Goal: Task Accomplishment & Management: Complete application form

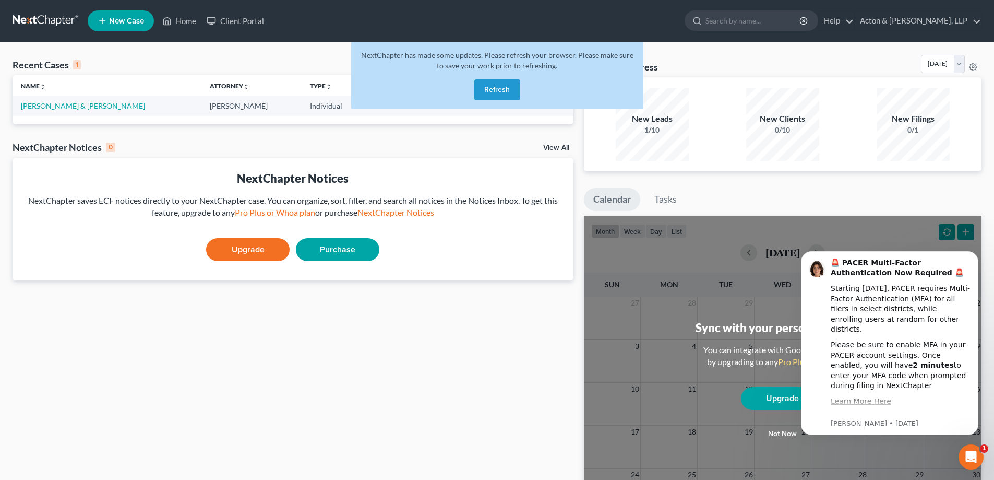
click at [493, 92] on button "Refresh" at bounding box center [497, 89] width 46 height 21
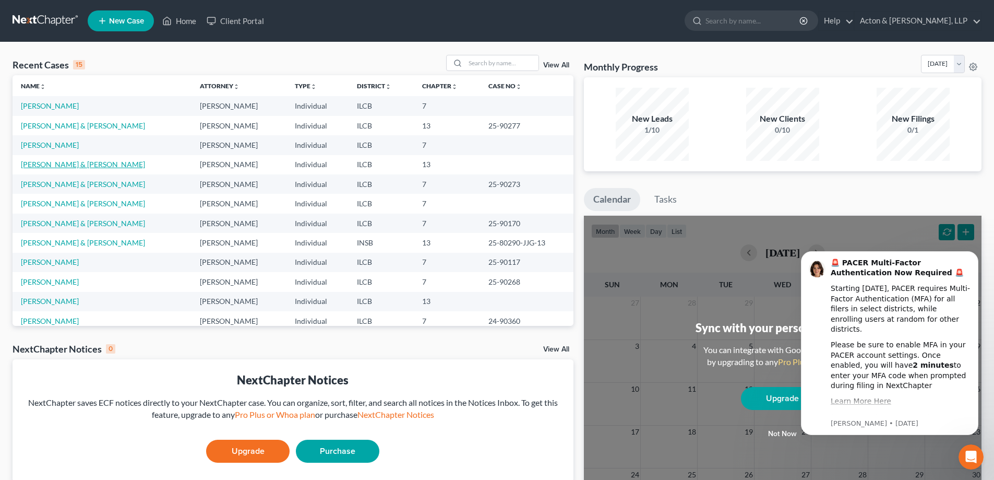
click at [52, 167] on link "Corley, Mark & Carmelita" at bounding box center [83, 164] width 124 height 9
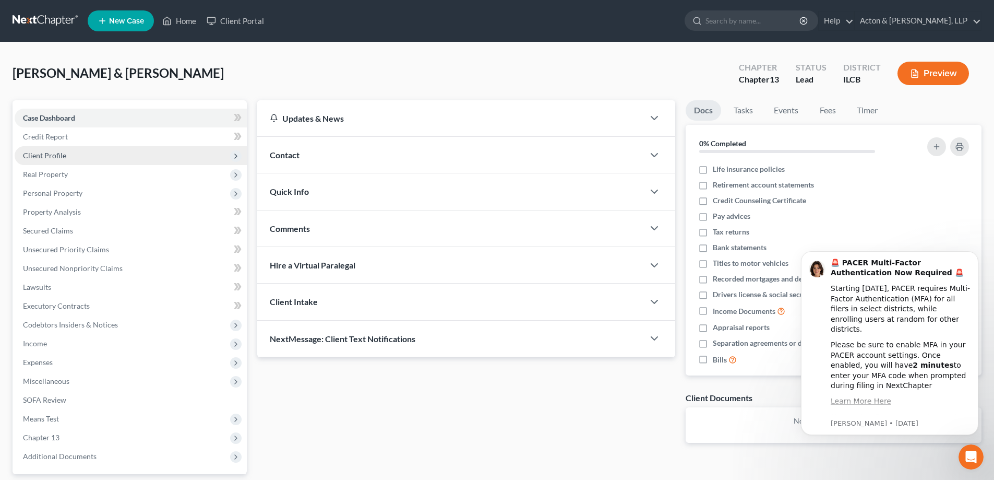
click at [50, 156] on span "Client Profile" at bounding box center [44, 155] width 43 height 9
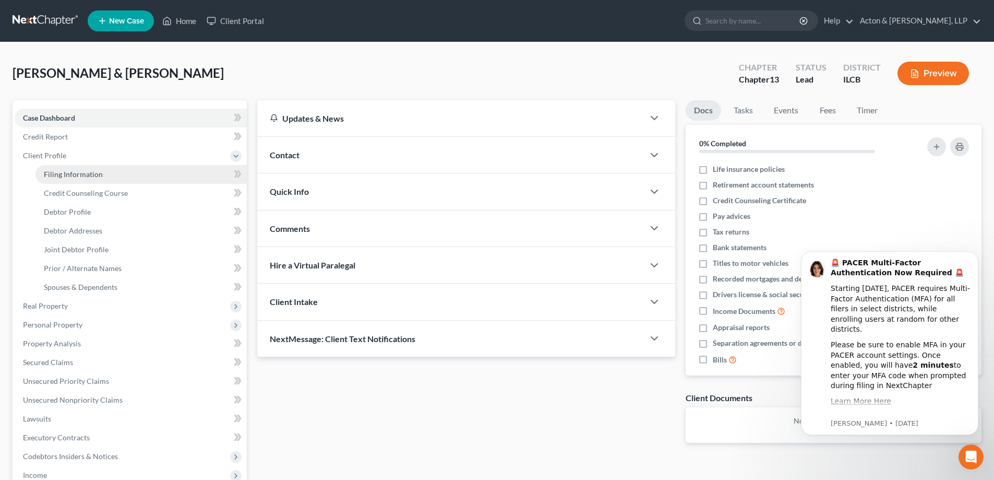
click at [73, 172] on span "Filing Information" at bounding box center [73, 174] width 59 height 9
select select "1"
select select "3"
select select "24"
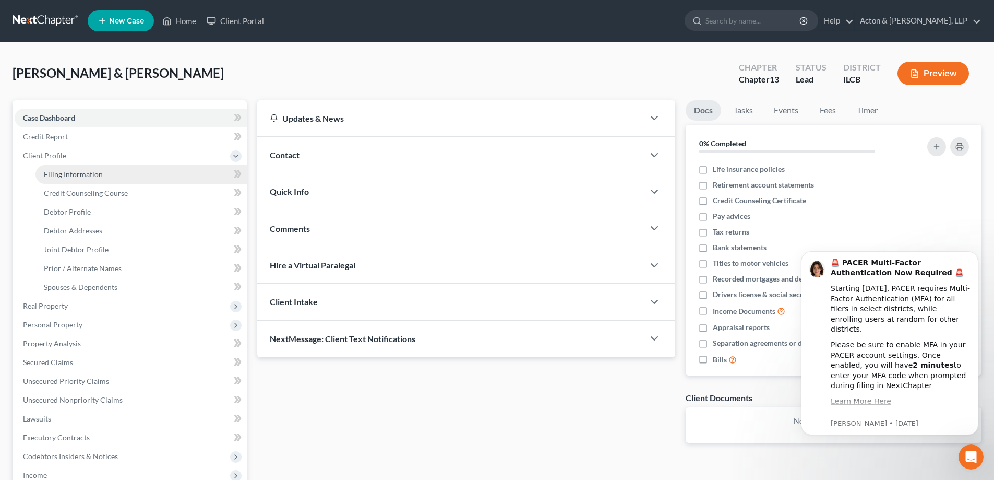
select select "1"
select select "14"
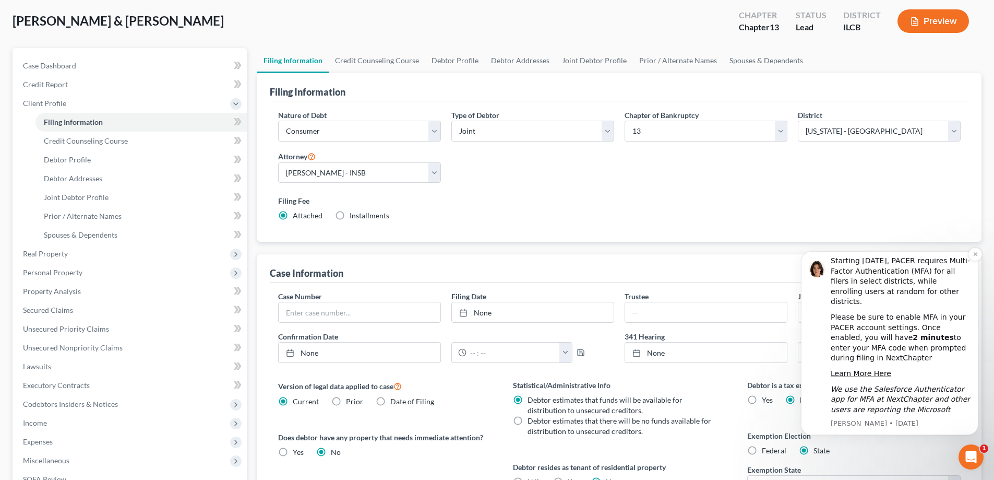
scroll to position [104, 0]
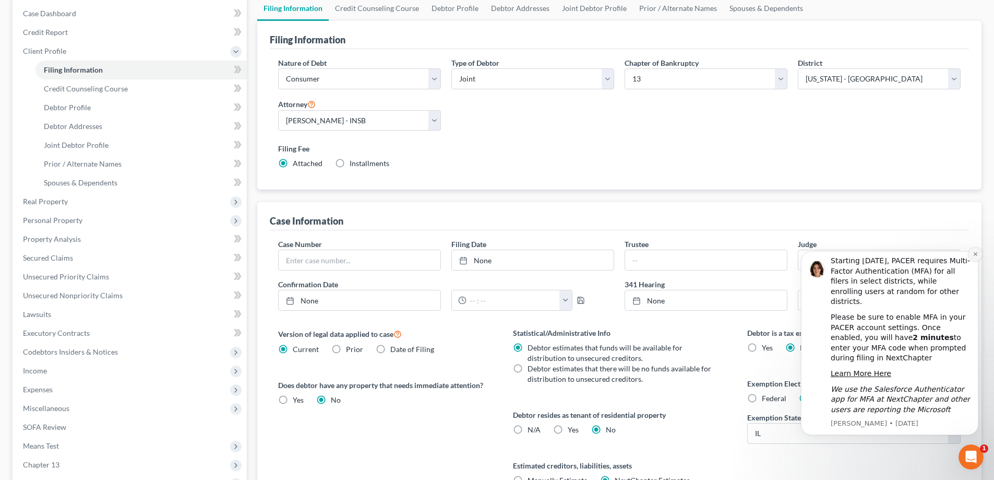
click at [973, 251] on icon "Dismiss notification" at bounding box center [976, 254] width 6 height 6
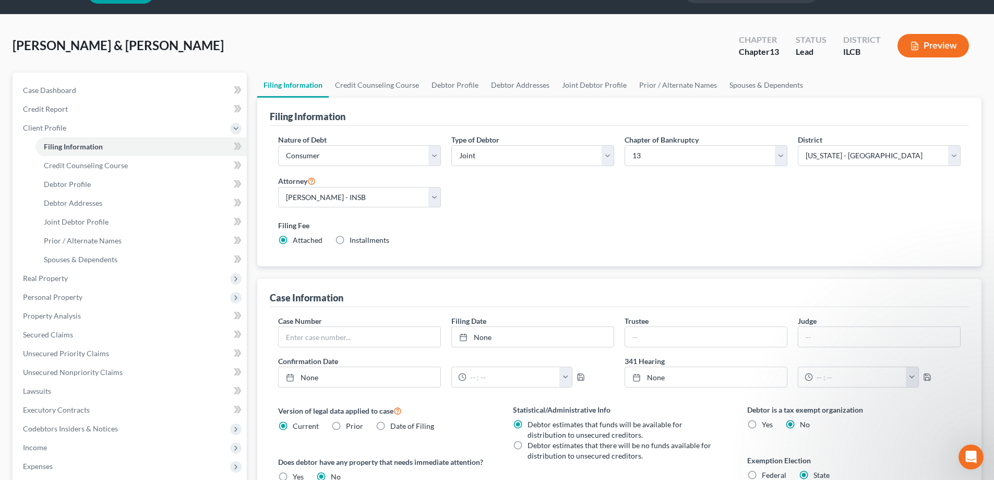
scroll to position [52, 0]
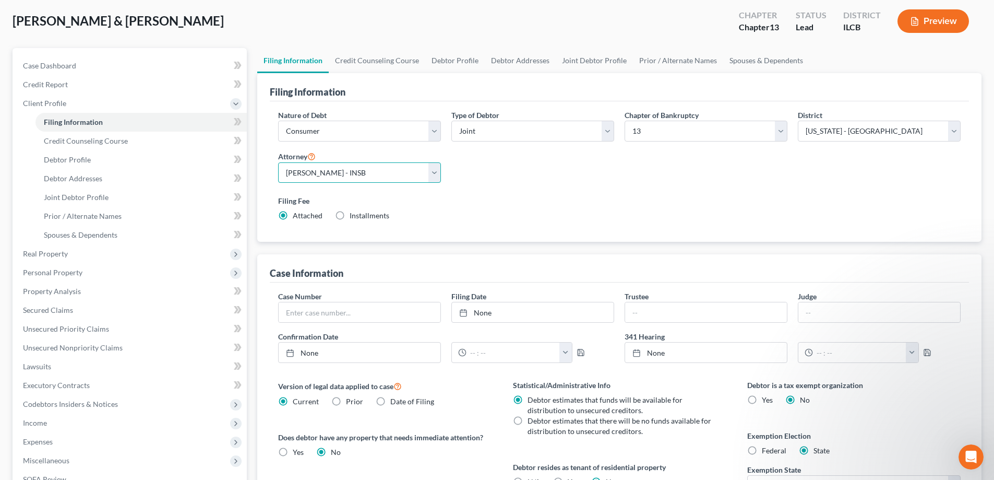
click at [436, 175] on select "Select Jared Trigg - ILCB Brian Lawlyes - INSB" at bounding box center [359, 172] width 163 height 21
click at [374, 170] on select "Select Jared Trigg - ILCB Brian Lawlyes - INSB" at bounding box center [359, 172] width 163 height 21
click at [278, 162] on select "Select Jared Trigg - ILCB Brian Lawlyes - INSB" at bounding box center [359, 172] width 163 height 21
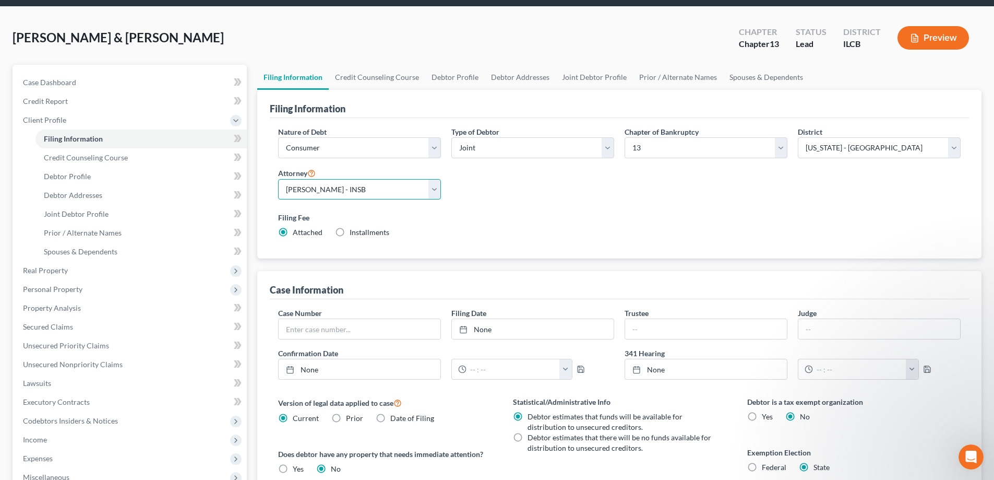
scroll to position [0, 0]
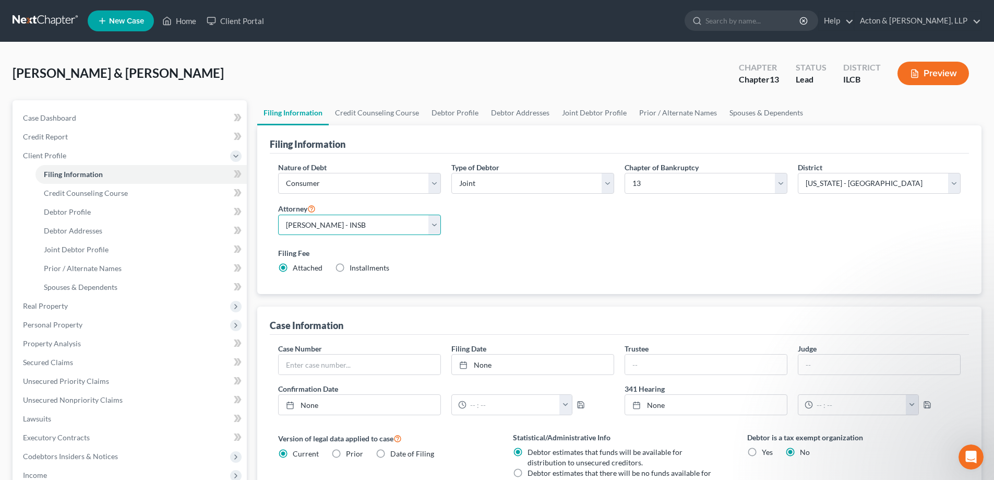
click at [312, 221] on select "Select Jared Trigg - ILCB Brian Lawlyes - INSB" at bounding box center [359, 225] width 163 height 21
click at [278, 215] on select "Select Jared Trigg - ILCB Brian Lawlyes - INSB" at bounding box center [359, 225] width 163 height 21
click at [294, 271] on span "Attached" at bounding box center [308, 267] width 30 height 9
click at [297, 269] on input "Attached" at bounding box center [300, 266] width 7 height 7
click at [553, 249] on label "Filing Fee" at bounding box center [619, 252] width 683 height 11
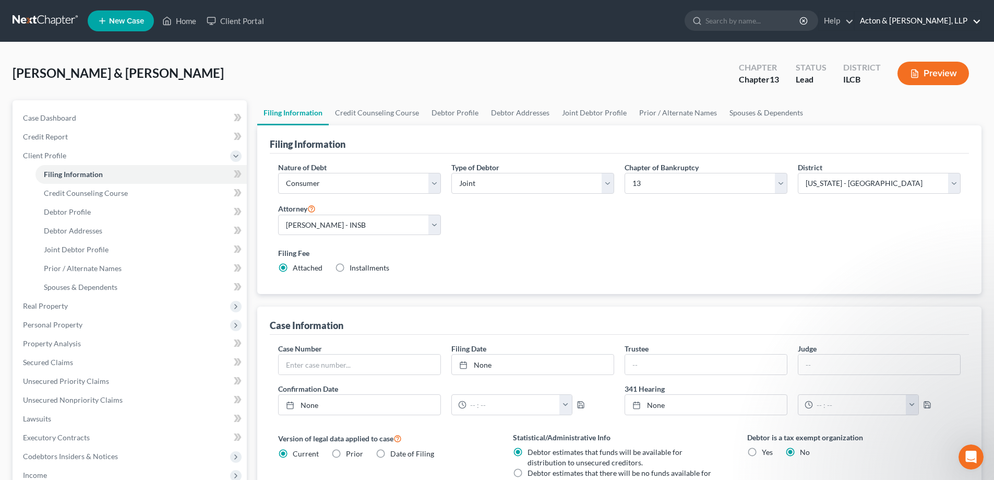
click at [979, 20] on link "Acton & [PERSON_NAME], LLP" at bounding box center [918, 20] width 126 height 19
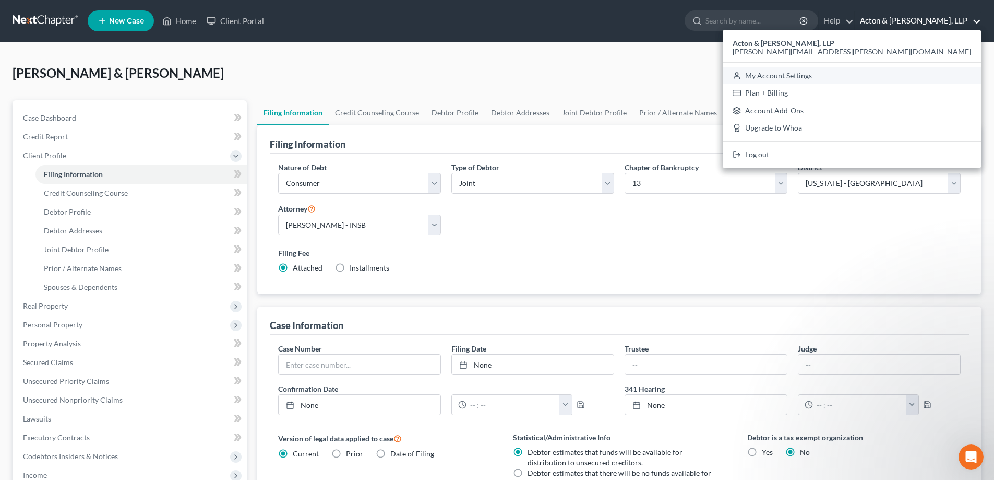
click at [924, 77] on link "My Account Settings" at bounding box center [852, 76] width 258 height 18
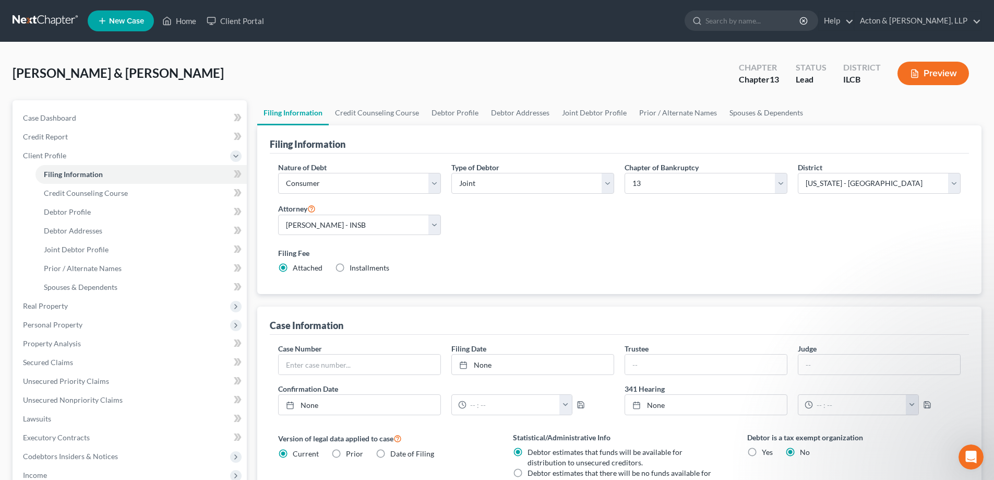
select select "24"
select select "23"
select select "14"
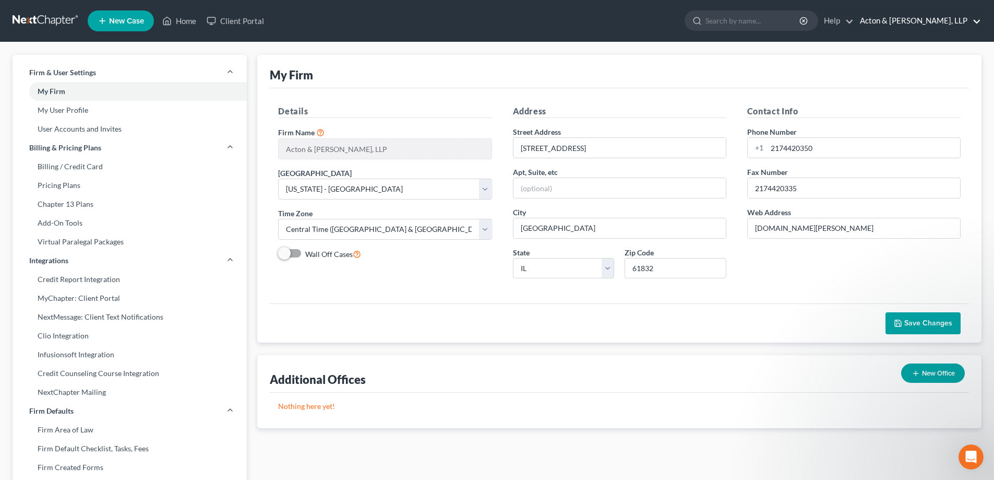
click at [978, 19] on link "Acton & [PERSON_NAME], LLP" at bounding box center [918, 20] width 126 height 19
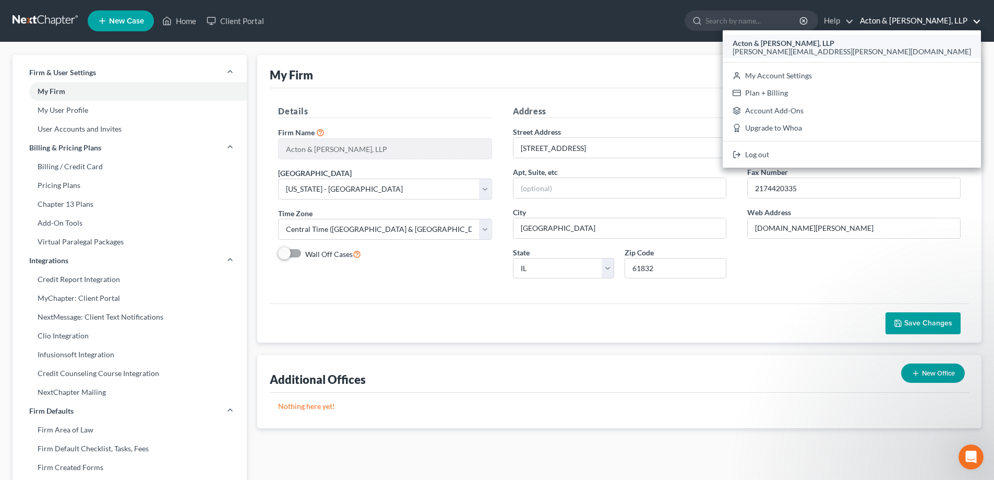
click at [916, 47] on span "[PERSON_NAME][EMAIL_ADDRESS][PERSON_NAME][DOMAIN_NAME]" at bounding box center [852, 51] width 239 height 9
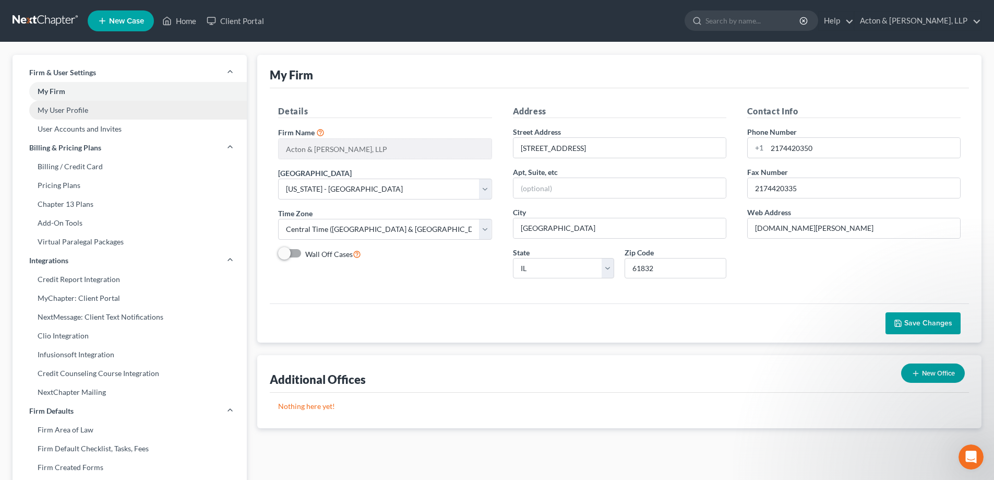
click at [72, 111] on link "My User Profile" at bounding box center [130, 110] width 234 height 19
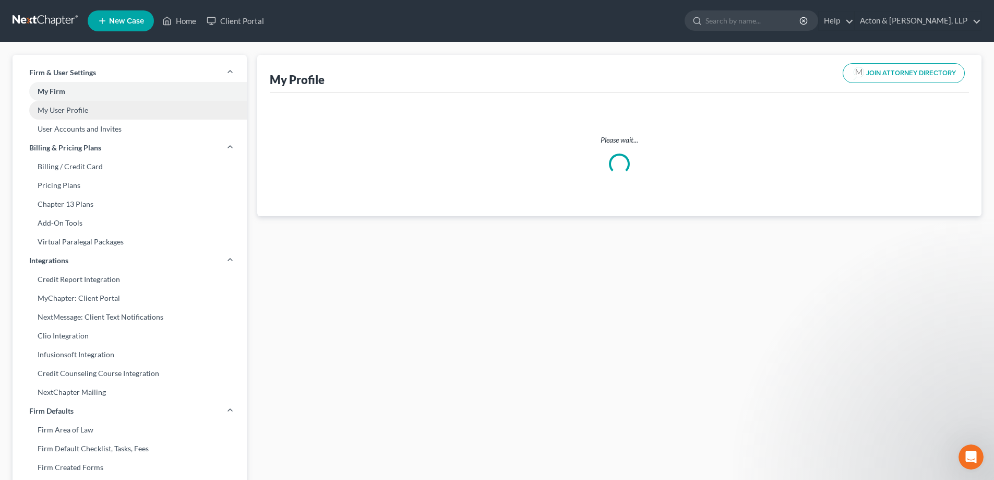
select select "14"
select select "28"
select select "attorney"
select select "1"
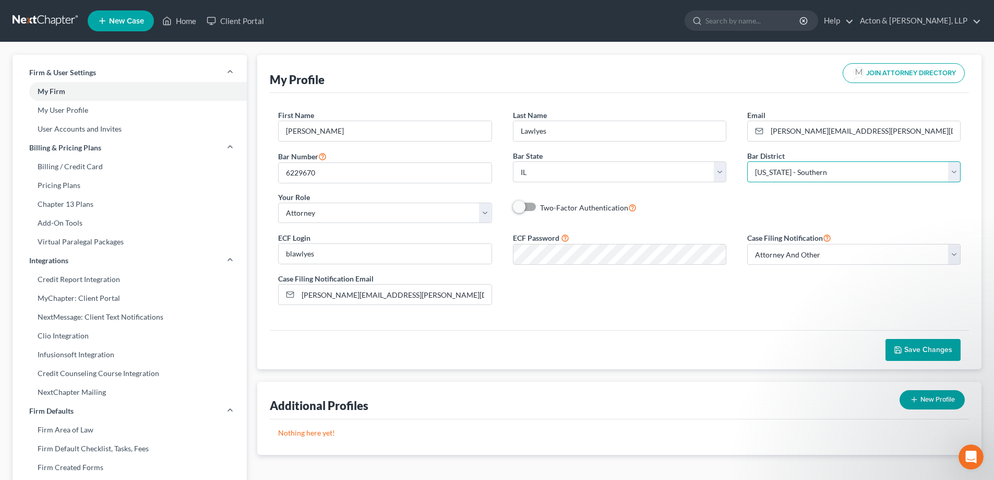
click at [955, 171] on select "Select Alabama - Middle Alabama - Northern Alabama - Southern Alaska Arizona Ar…" at bounding box center [853, 171] width 213 height 21
select select "24"
click at [747, 161] on select "Select Alabama - Middle Alabama - Northern Alabama - Southern Alaska Arizona Ar…" at bounding box center [853, 171] width 213 height 21
click at [799, 198] on div "First Name * Brian Last Name * Lawlyes Email * brian@acton-snyder.com Bar Numbe…" at bounding box center [620, 171] width 704 height 122
click at [931, 344] on button "Save Changes" at bounding box center [923, 350] width 75 height 22
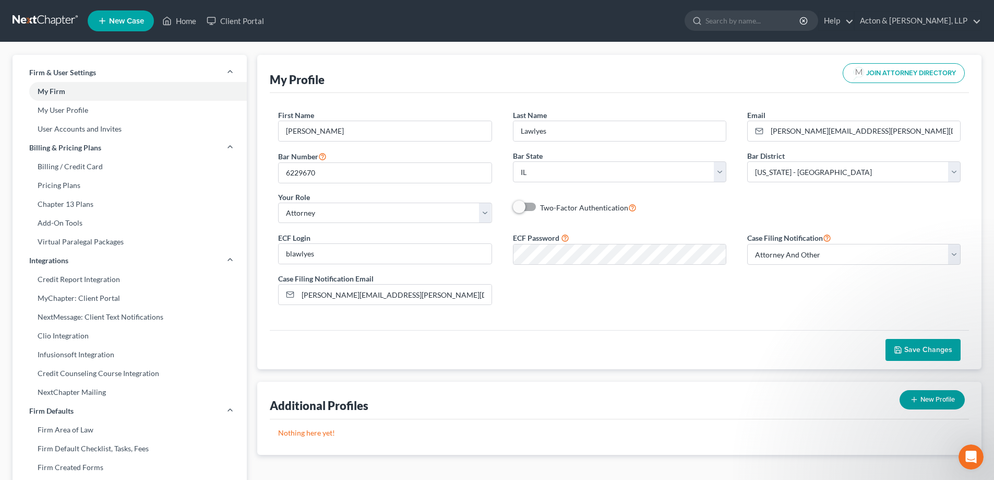
click at [107, 21] on icon at bounding box center [102, 21] width 9 height 13
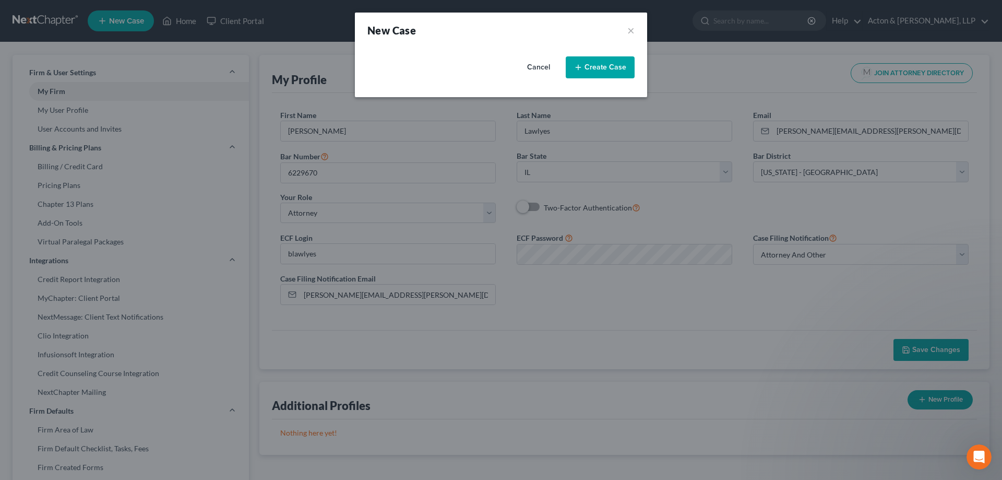
select select "24"
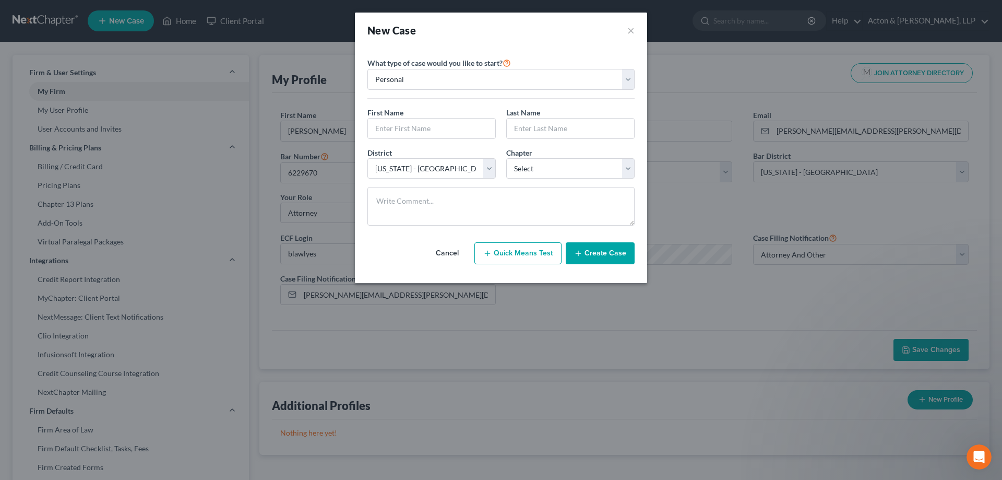
click at [446, 248] on button "Cancel" at bounding box center [447, 253] width 46 height 21
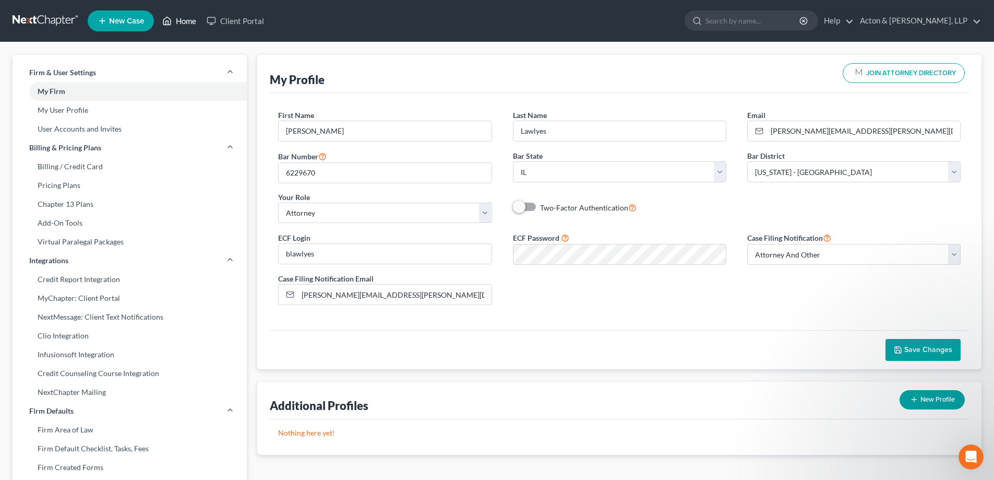
click at [193, 23] on link "Home" at bounding box center [179, 20] width 44 height 19
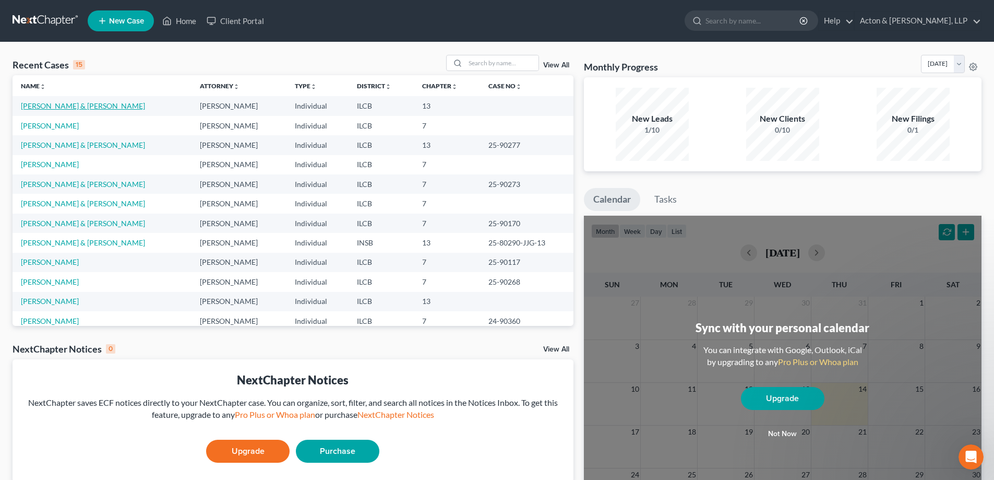
click at [52, 106] on link "Corley, Mark & Carmelita" at bounding box center [83, 105] width 124 height 9
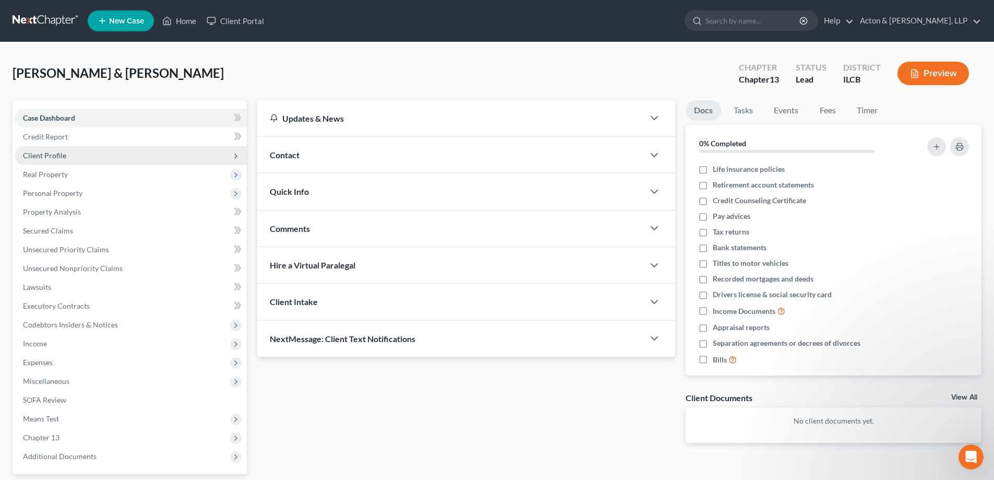
click at [49, 151] on span "Client Profile" at bounding box center [44, 155] width 43 height 9
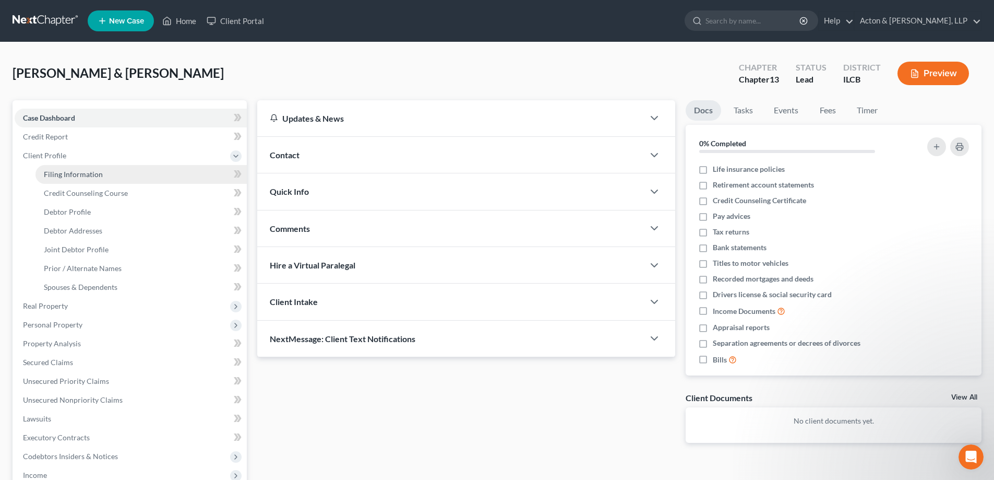
click at [74, 175] on span "Filing Information" at bounding box center [73, 174] width 59 height 9
select select "1"
select select "3"
select select "24"
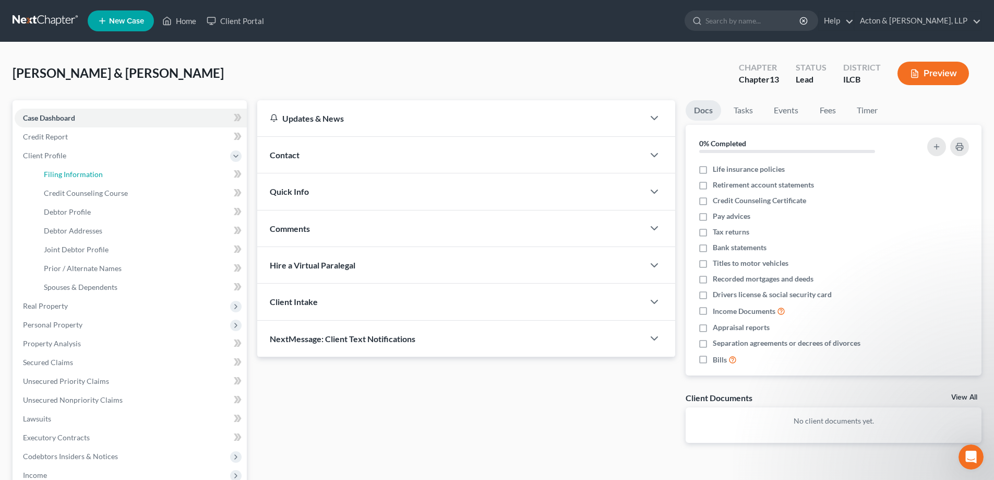
select select "14"
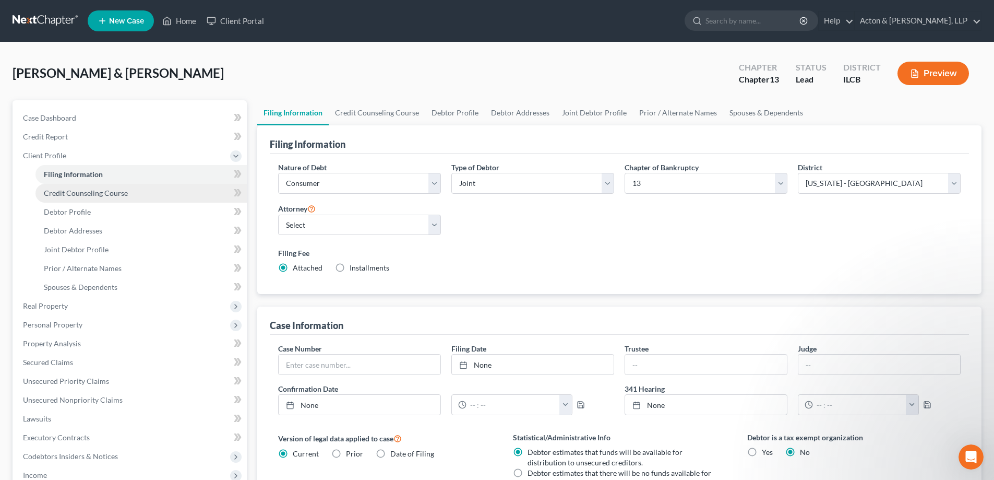
click at [70, 193] on span "Credit Counseling Course" at bounding box center [86, 192] width 84 height 9
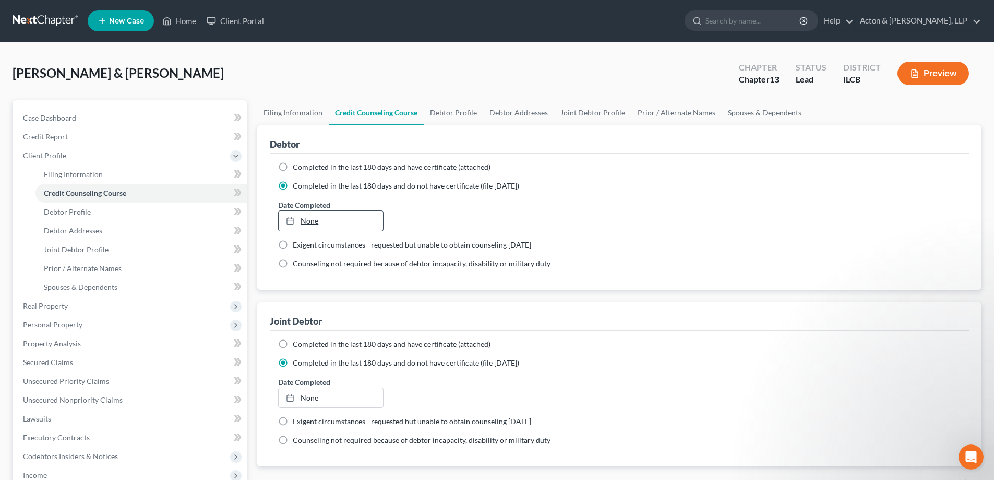
click at [305, 217] on link "None" at bounding box center [331, 221] width 104 height 20
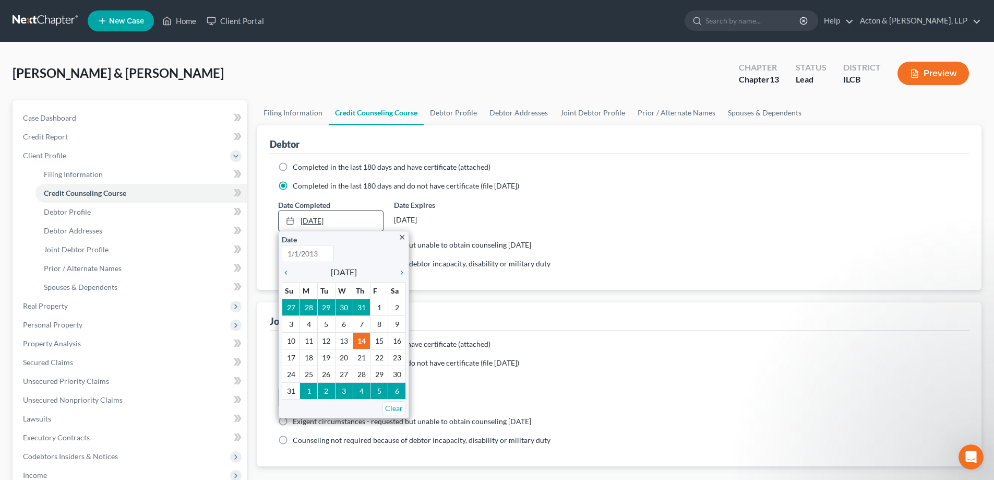
type input "8/14/2025"
click at [283, 273] on icon "chevron_left" at bounding box center [289, 272] width 14 height 8
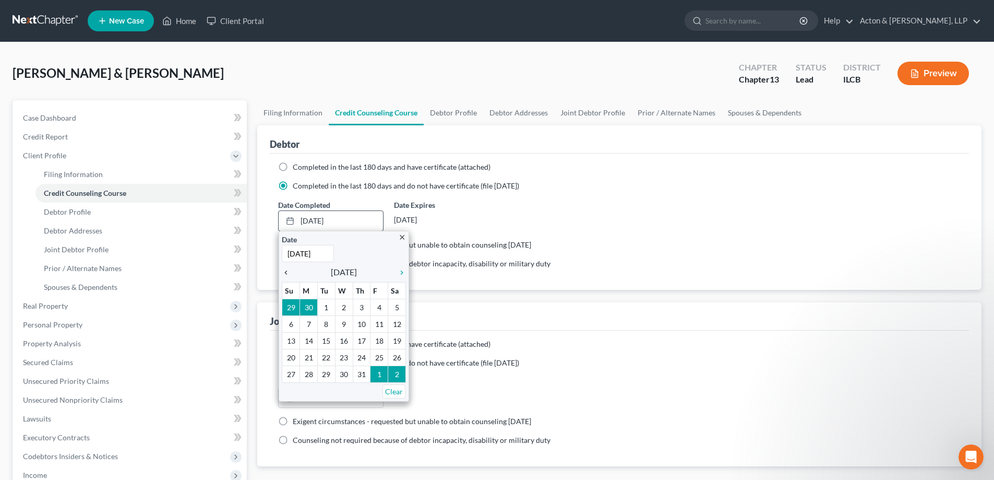
click at [284, 273] on icon "chevron_left" at bounding box center [289, 272] width 14 height 8
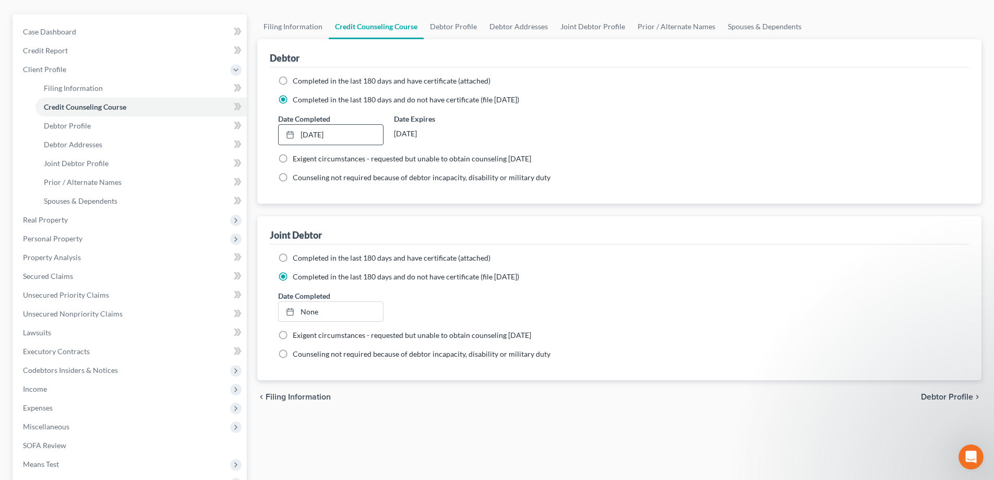
scroll to position [104, 0]
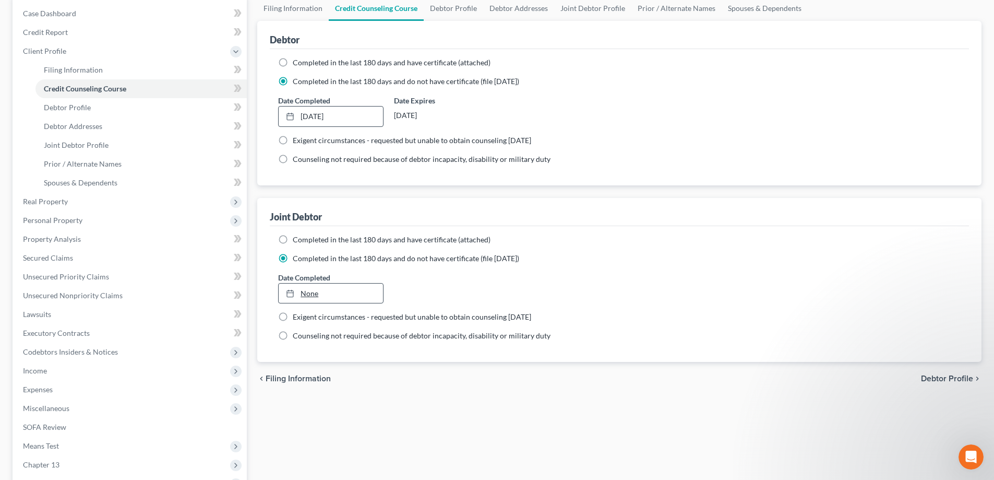
click at [312, 292] on link "None" at bounding box center [331, 293] width 104 height 20
type input "8/14/2025"
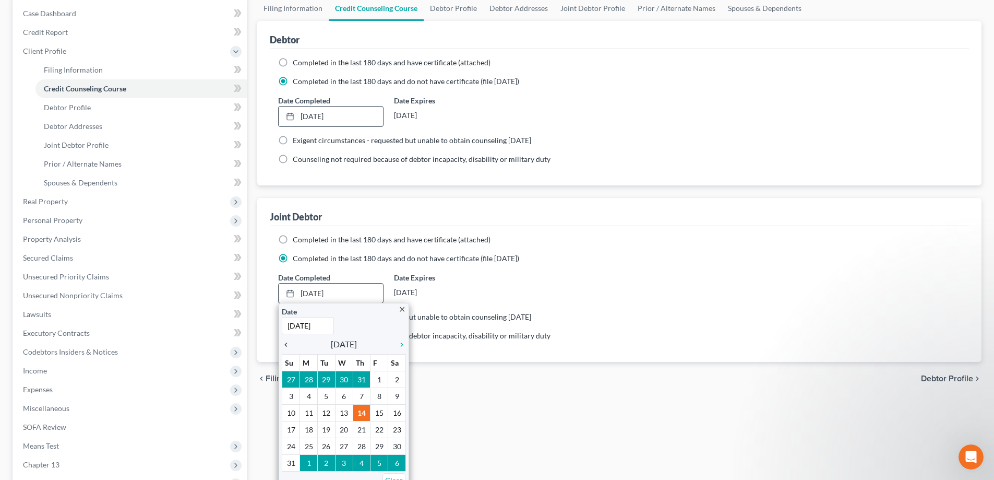
click at [289, 346] on icon "chevron_left" at bounding box center [289, 344] width 14 height 8
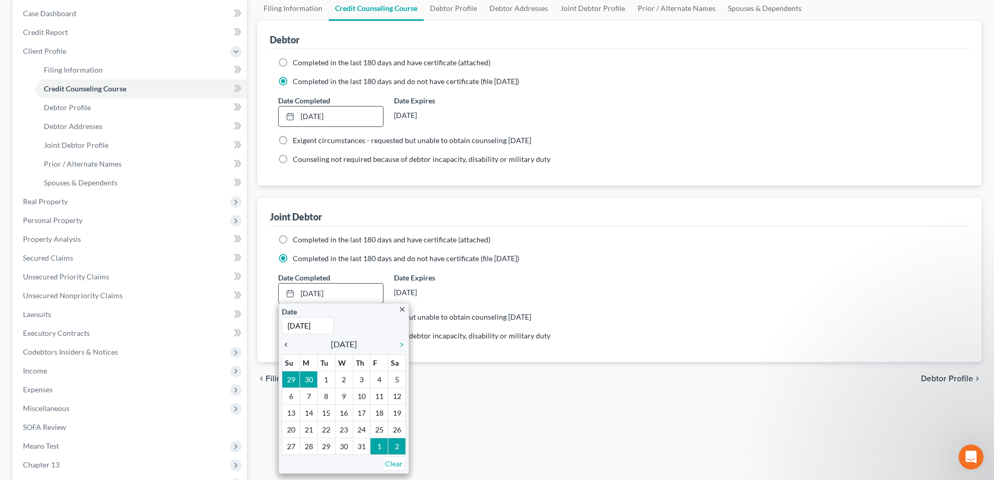
click at [289, 346] on icon "chevron_left" at bounding box center [289, 344] width 14 height 8
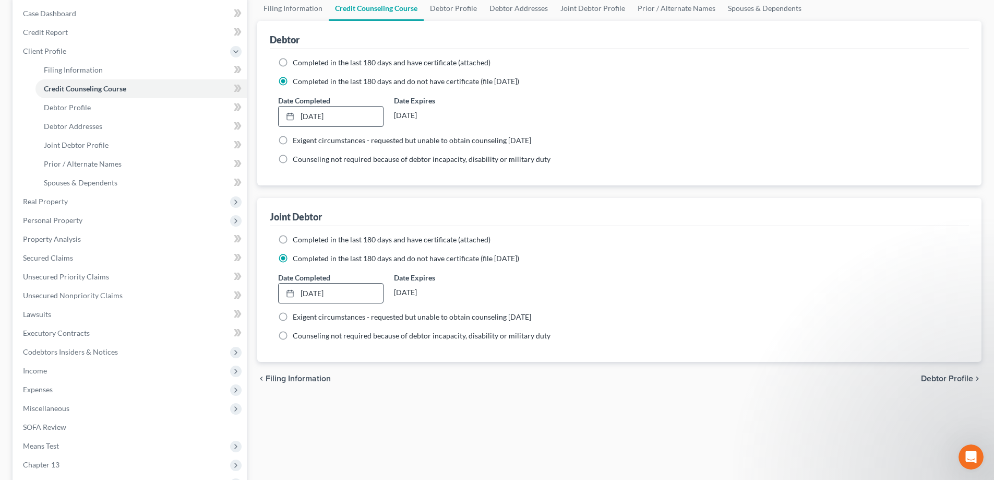
click at [545, 307] on ng-include "Completed in the last 180 days and have certificate (attached) Date Completed 3…" at bounding box center [619, 287] width 683 height 107
click at [77, 112] on link "Debtor Profile" at bounding box center [140, 107] width 211 height 19
select select "1"
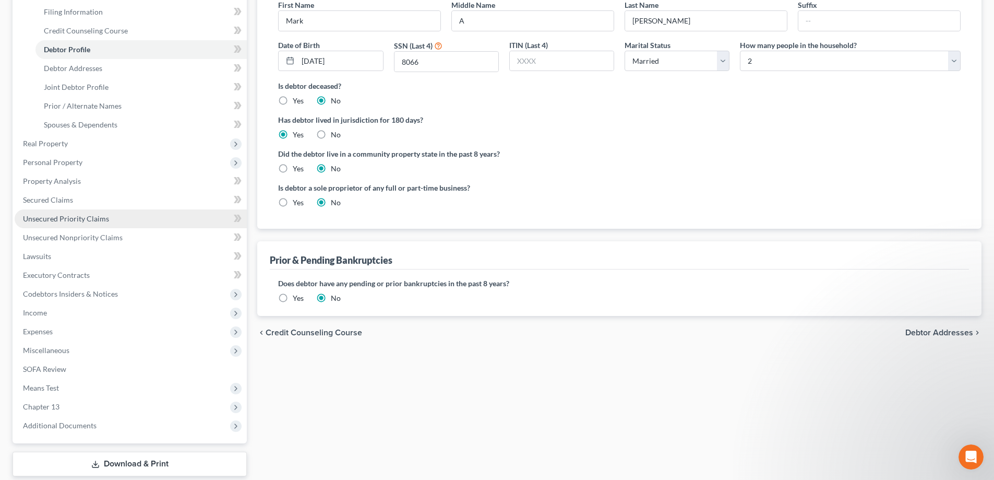
scroll to position [209, 0]
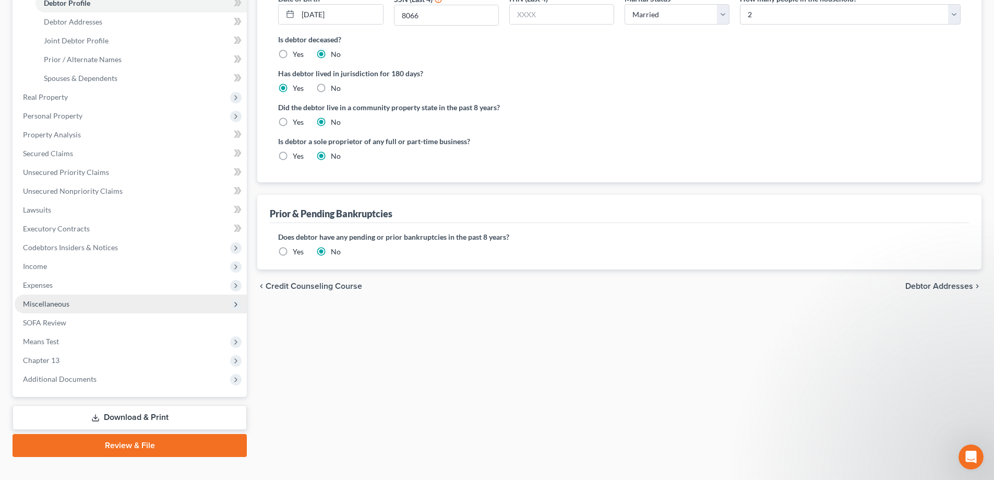
click at [58, 303] on span "Miscellaneous" at bounding box center [46, 303] width 46 height 9
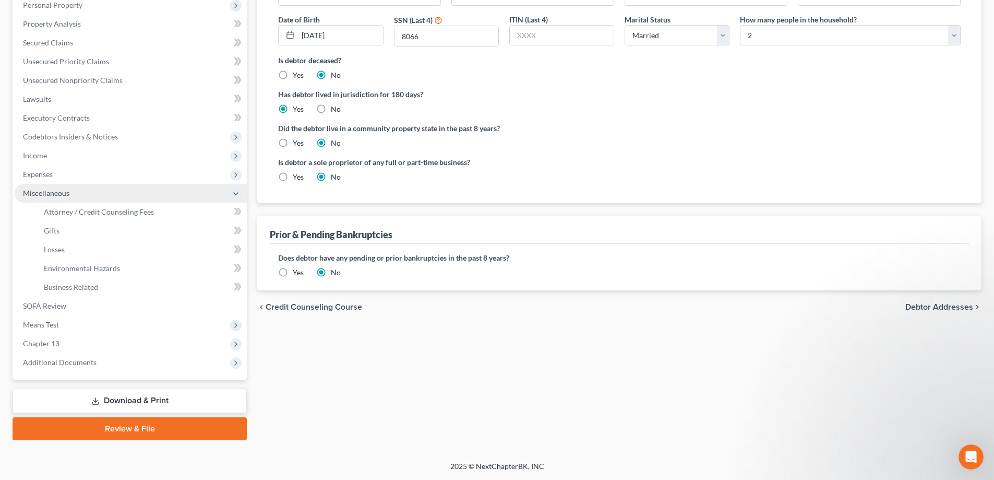
scroll to position [188, 0]
click at [101, 212] on span "Attorney / Credit Counseling Fees" at bounding box center [99, 211] width 110 height 9
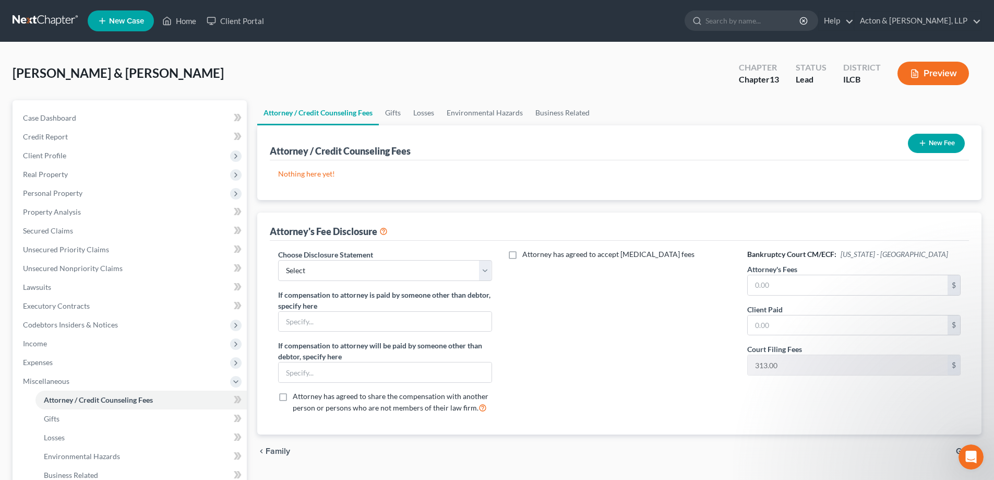
click at [937, 141] on button "New Fee" at bounding box center [936, 143] width 57 height 19
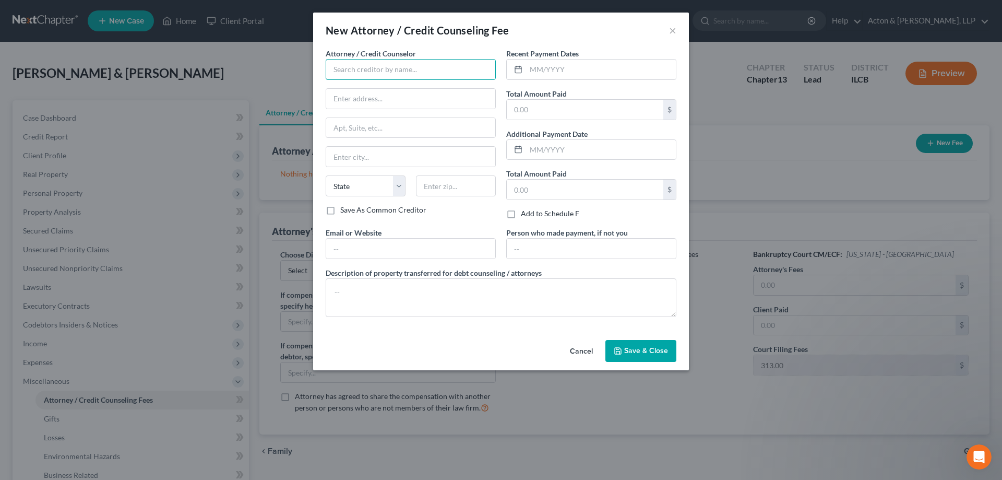
click at [378, 69] on input "text" at bounding box center [411, 69] width 170 height 21
type input "Dollar Learning Foundation"
type input "Online"
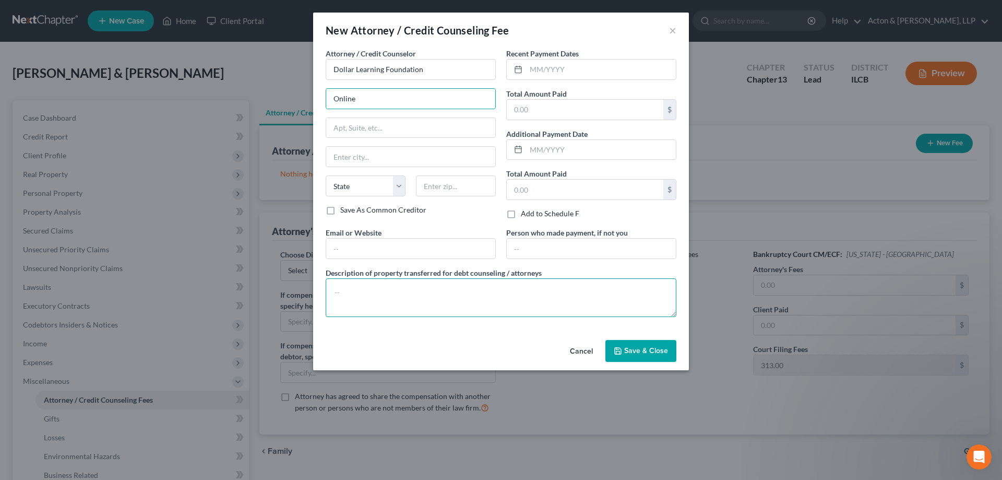
click at [346, 289] on textarea at bounding box center [501, 297] width 351 height 39
click at [393, 289] on textarea "Cash for required Credit Counseling Briefing" at bounding box center [501, 297] width 351 height 39
type textarea "Cash for required pre-filing Credit Counseling Briefing"
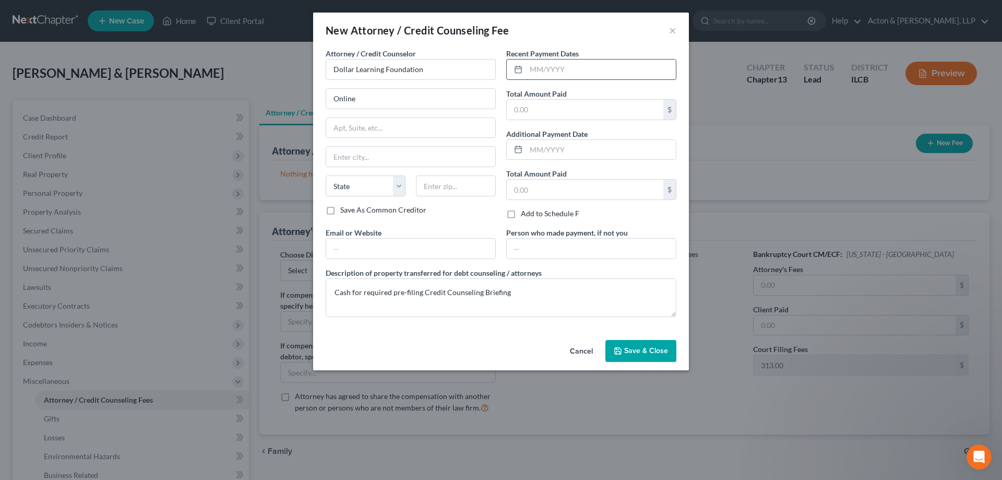
click at [535, 68] on input "text" at bounding box center [601, 70] width 150 height 20
type input "03/23/2025"
drag, startPoint x: 515, startPoint y: 108, endPoint x: 570, endPoint y: 109, distance: 55.3
click at [515, 108] on input "text" at bounding box center [585, 110] width 157 height 20
type input "25"
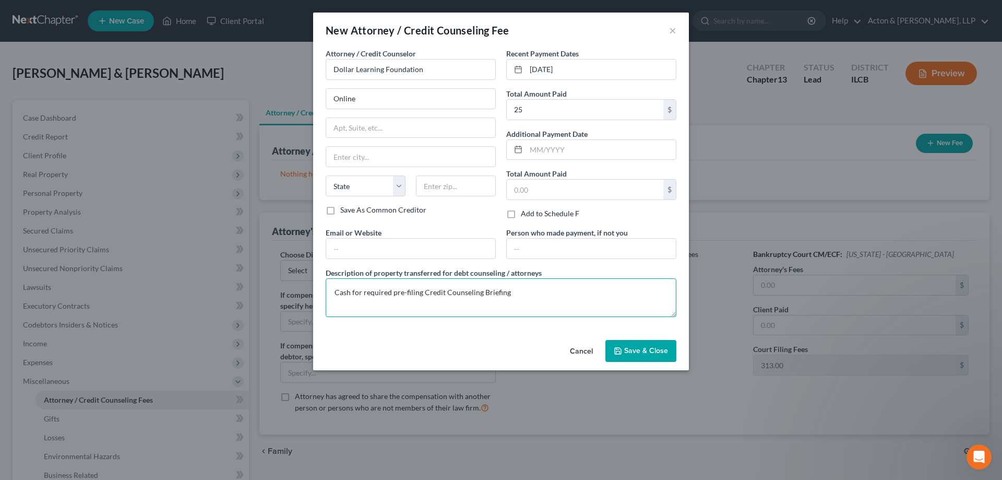
click at [551, 293] on textarea "Cash for required pre-filing Credit Counseling Briefing" at bounding box center [501, 297] width 351 height 39
click at [636, 349] on span "Save & Close" at bounding box center [646, 350] width 44 height 9
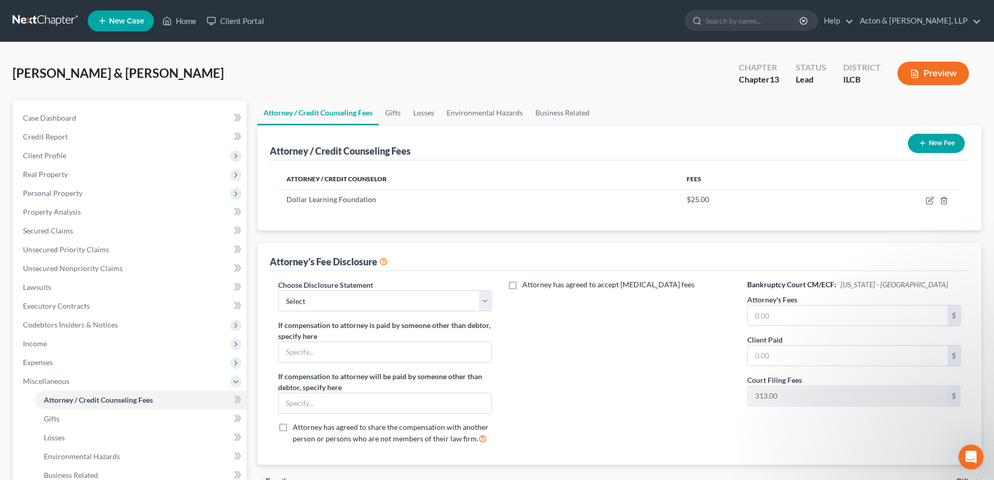
click at [942, 143] on button "New Fee" at bounding box center [936, 143] width 57 height 19
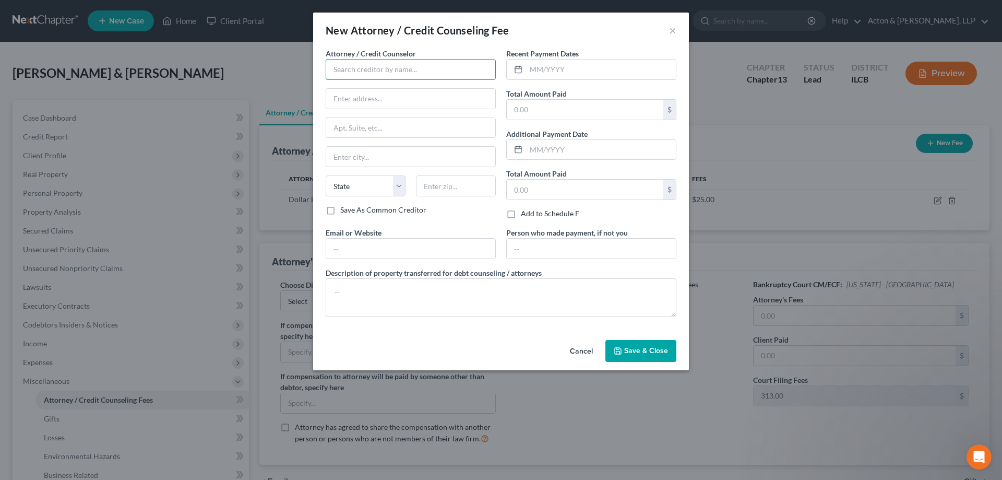
click at [369, 73] on input "text" at bounding box center [411, 69] width 170 height 21
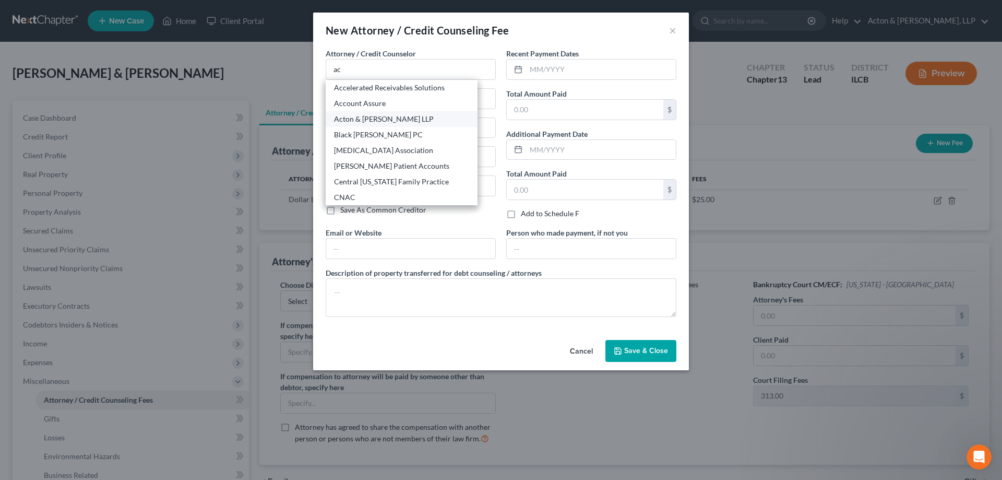
click at [365, 120] on div "Acton & Snyder LLP" at bounding box center [401, 119] width 135 height 10
type input "Acton & Snyder LLP"
type input "220 N Vermilion St"
type input "Danville"
select select "14"
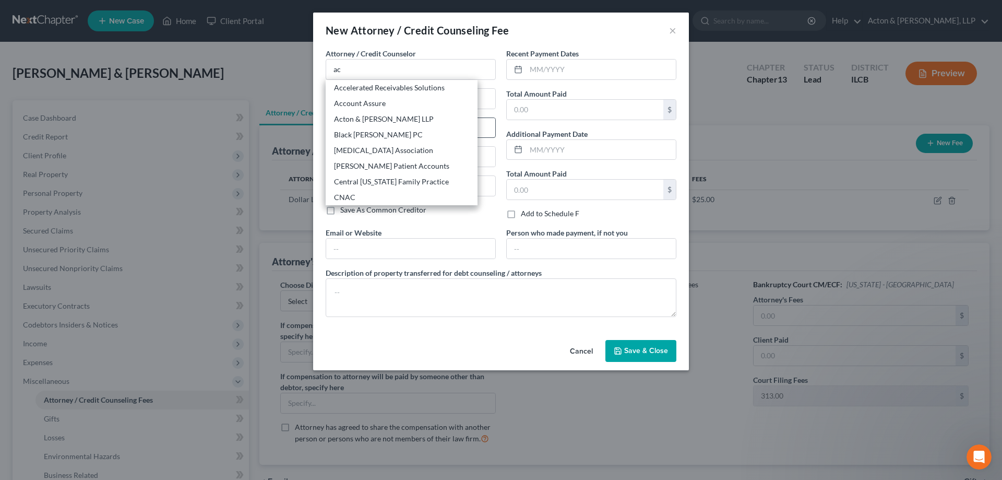
type input "61832"
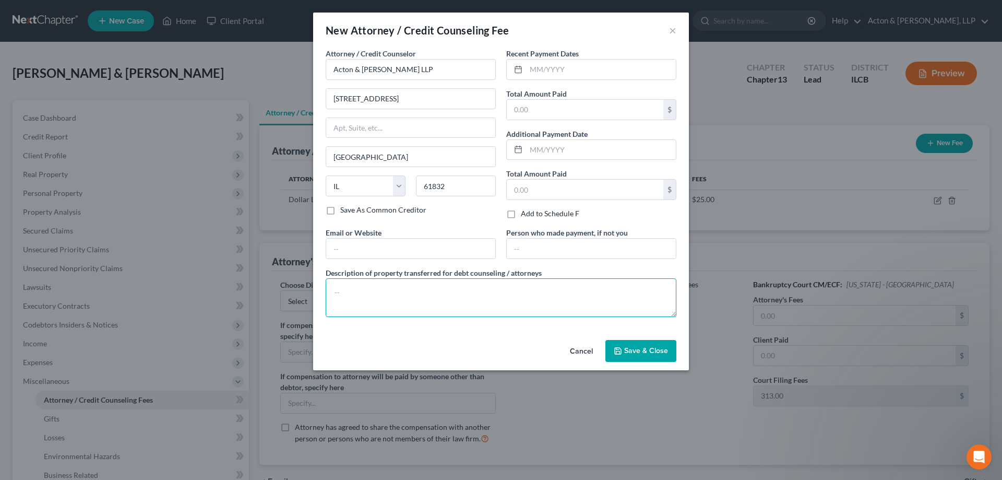
drag, startPoint x: 360, startPoint y: 290, endPoint x: 755, endPoint y: 394, distance: 408.5
click at [361, 290] on textarea at bounding box center [501, 297] width 351 height 39
type textarea "Cash for partial payment of attorney fee. Debtors also paid BKR filing fee.0"
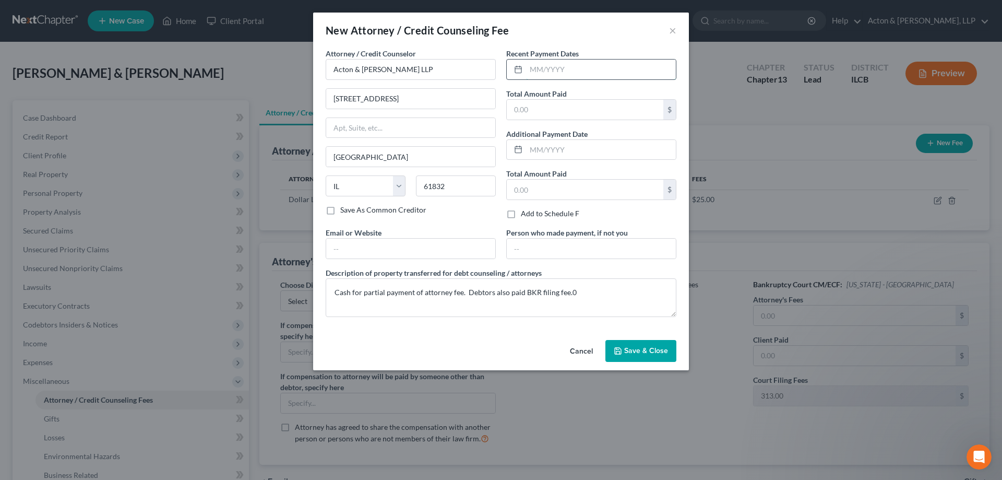
drag, startPoint x: 530, startPoint y: 64, endPoint x: 552, endPoint y: 64, distance: 21.4
click at [530, 64] on input "text" at bounding box center [601, 70] width 150 height 20
type input "06/20/2025"
click at [512, 107] on input "text" at bounding box center [585, 110] width 157 height 20
type input "500"
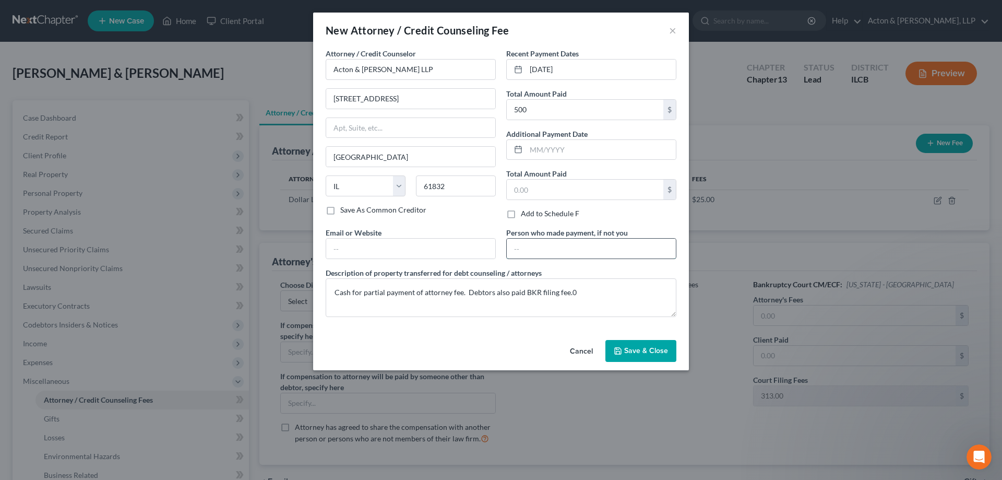
click at [573, 241] on input "text" at bounding box center [591, 249] width 169 height 20
click at [616, 291] on textarea "Cash for partial payment of attorney fee. Debtors also paid BKR filing fee.0" at bounding box center [501, 297] width 351 height 39
click at [635, 345] on button "Save & Close" at bounding box center [640, 351] width 71 height 22
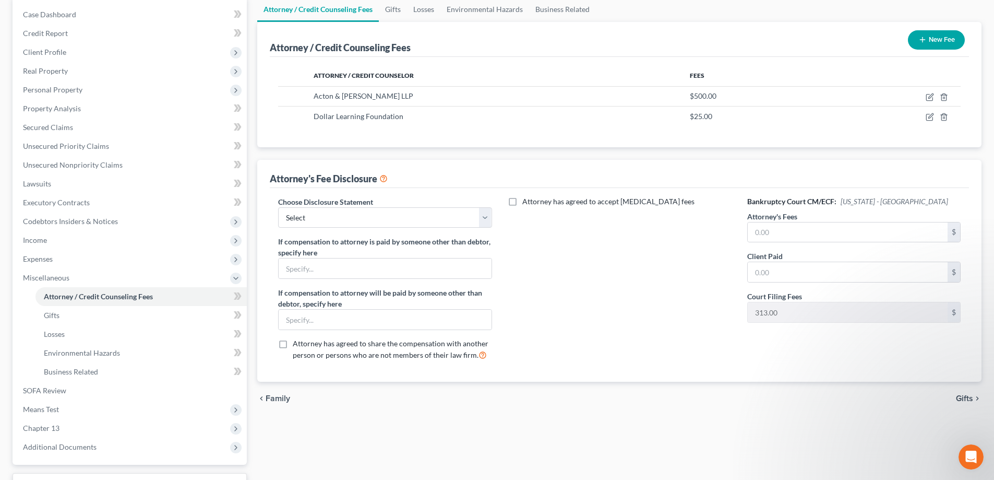
scroll to position [104, 0]
click at [482, 213] on select "Select Partner" at bounding box center [384, 216] width 213 height 21
select select "0"
click at [278, 206] on select "Select Partner" at bounding box center [384, 216] width 213 height 21
click at [754, 229] on input "text" at bounding box center [848, 231] width 200 height 20
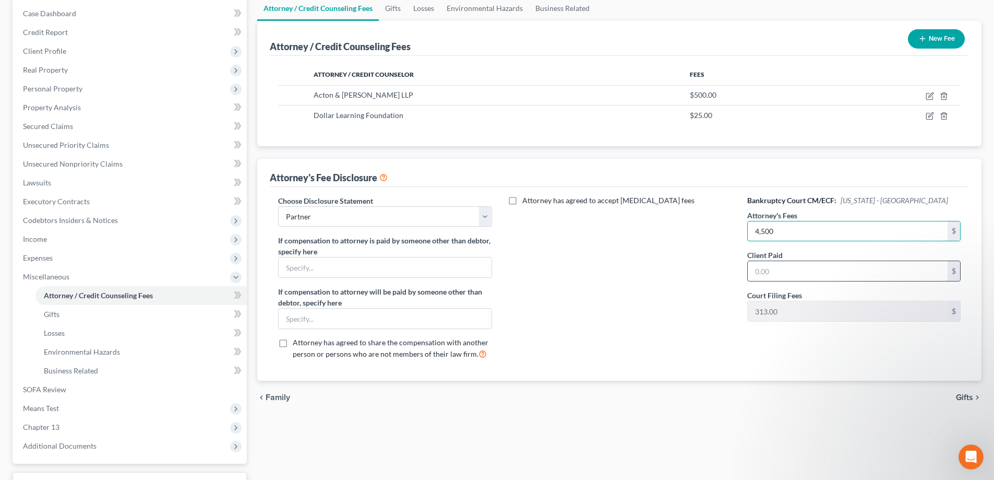
type input "4,500"
click at [749, 269] on input "text" at bounding box center [848, 271] width 200 height 20
type input "500"
click at [677, 259] on div "Attorney has agreed to accept retainer fees" at bounding box center [620, 281] width 234 height 173
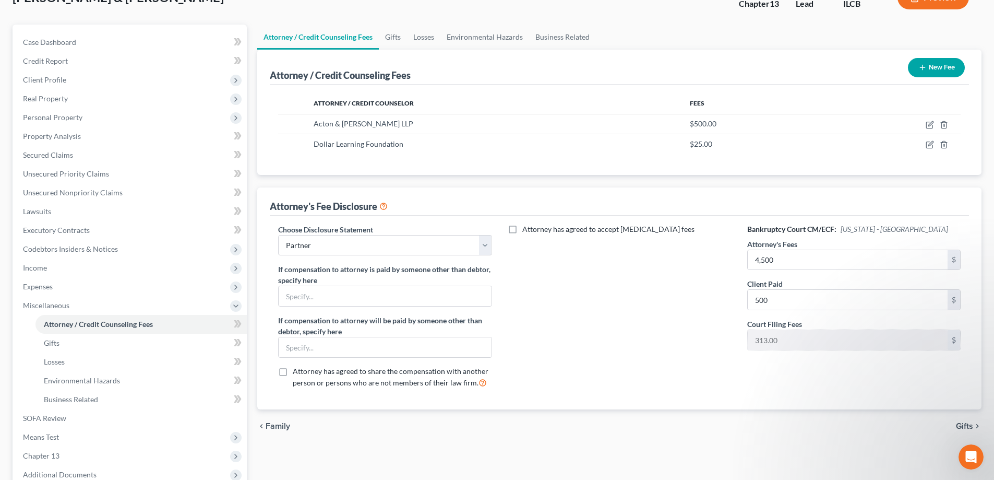
scroll to position [136, 0]
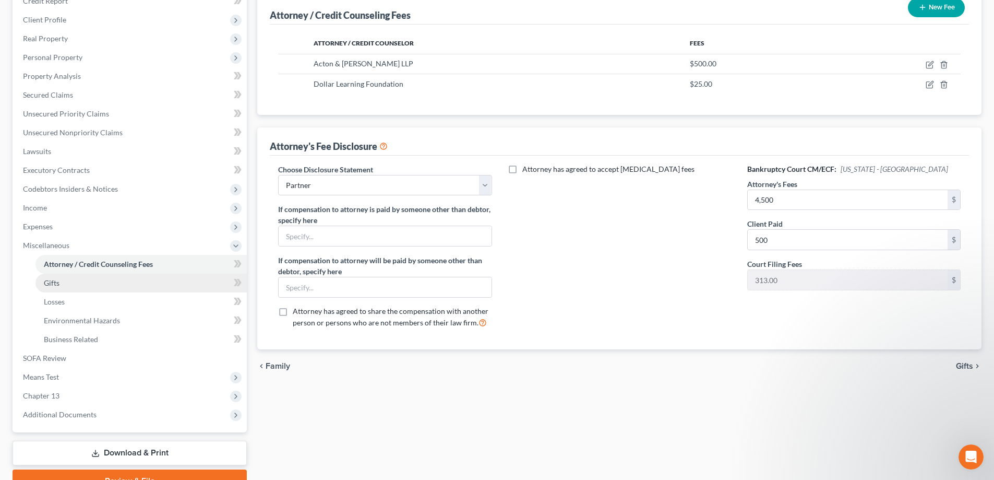
click at [60, 280] on link "Gifts" at bounding box center [140, 283] width 211 height 19
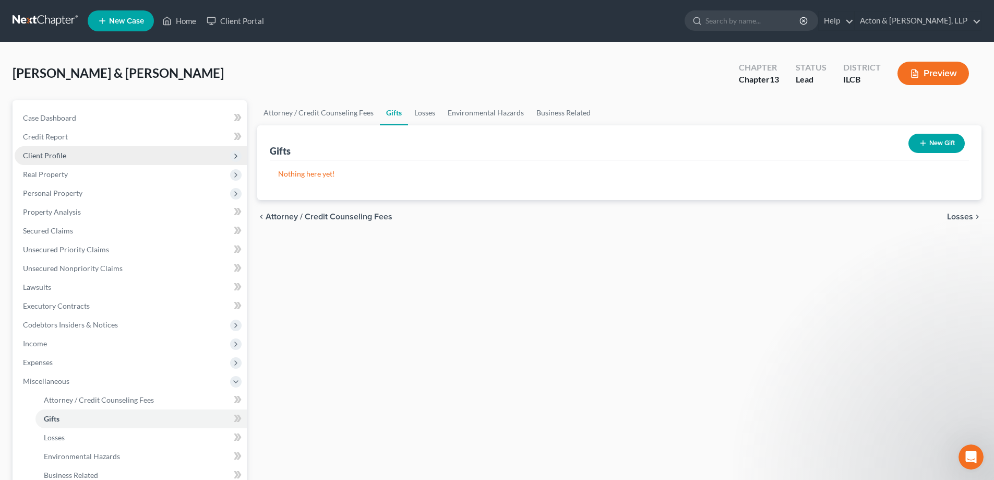
click at [37, 157] on span "Client Profile" at bounding box center [44, 155] width 43 height 9
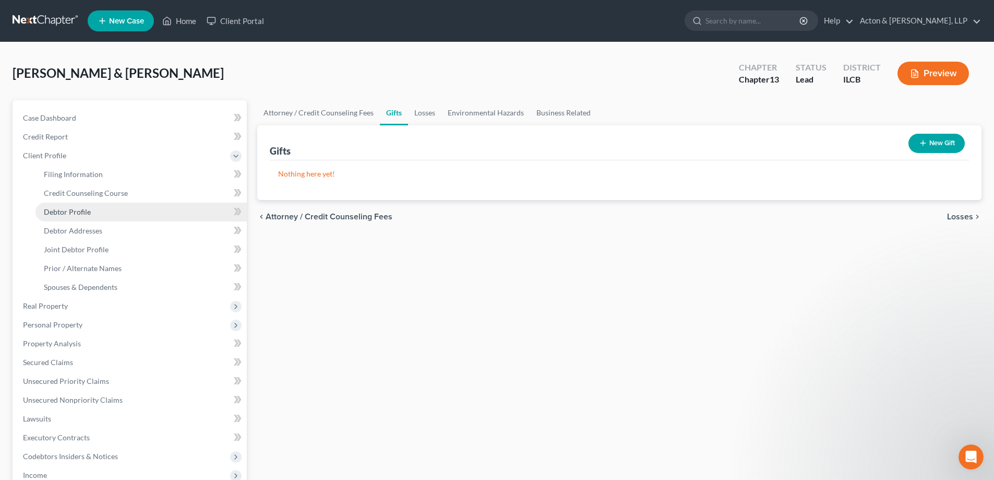
click at [73, 209] on span "Debtor Profile" at bounding box center [67, 211] width 47 height 9
select select "1"
